Goal: Navigation & Orientation: Find specific page/section

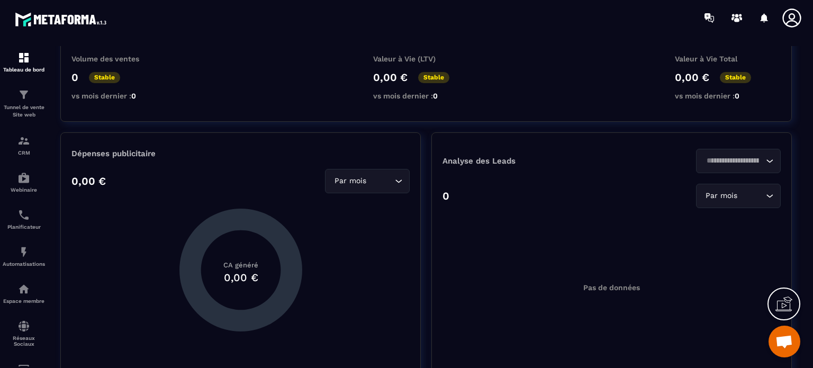
scroll to position [159, 0]
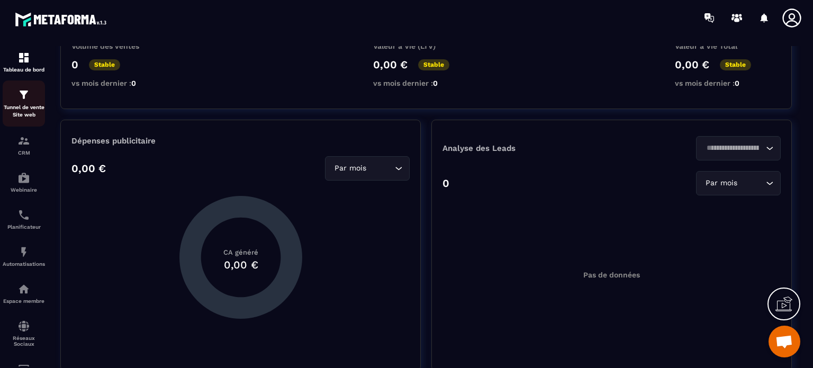
click at [23, 101] on img at bounding box center [23, 94] width 13 height 13
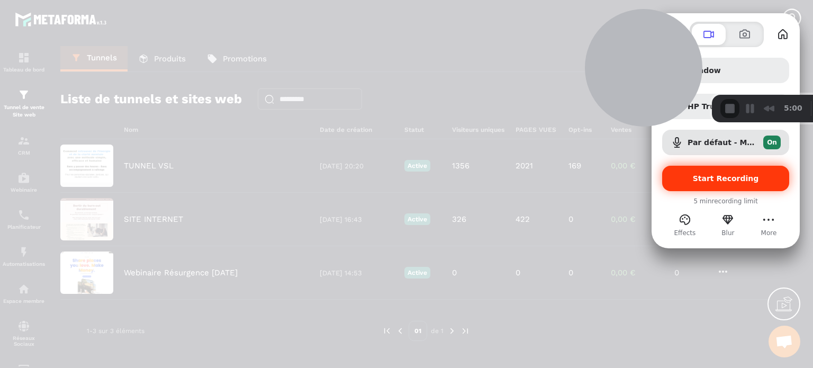
click at [724, 180] on span "Start Recording" at bounding box center [725, 178] width 66 height 8
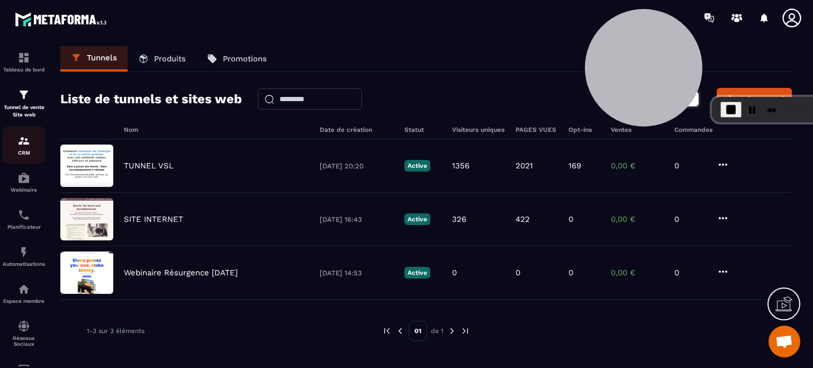
click at [23, 145] on img at bounding box center [23, 140] width 13 height 13
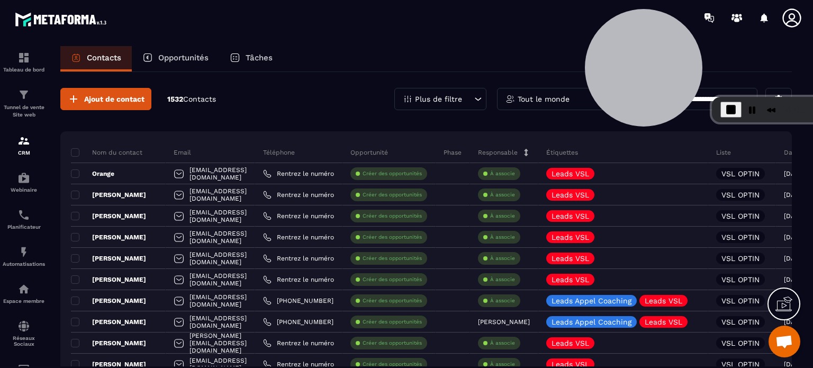
click at [254, 59] on p "Tâches" at bounding box center [258, 58] width 27 height 10
